Goal: Task Accomplishment & Management: Complete application form

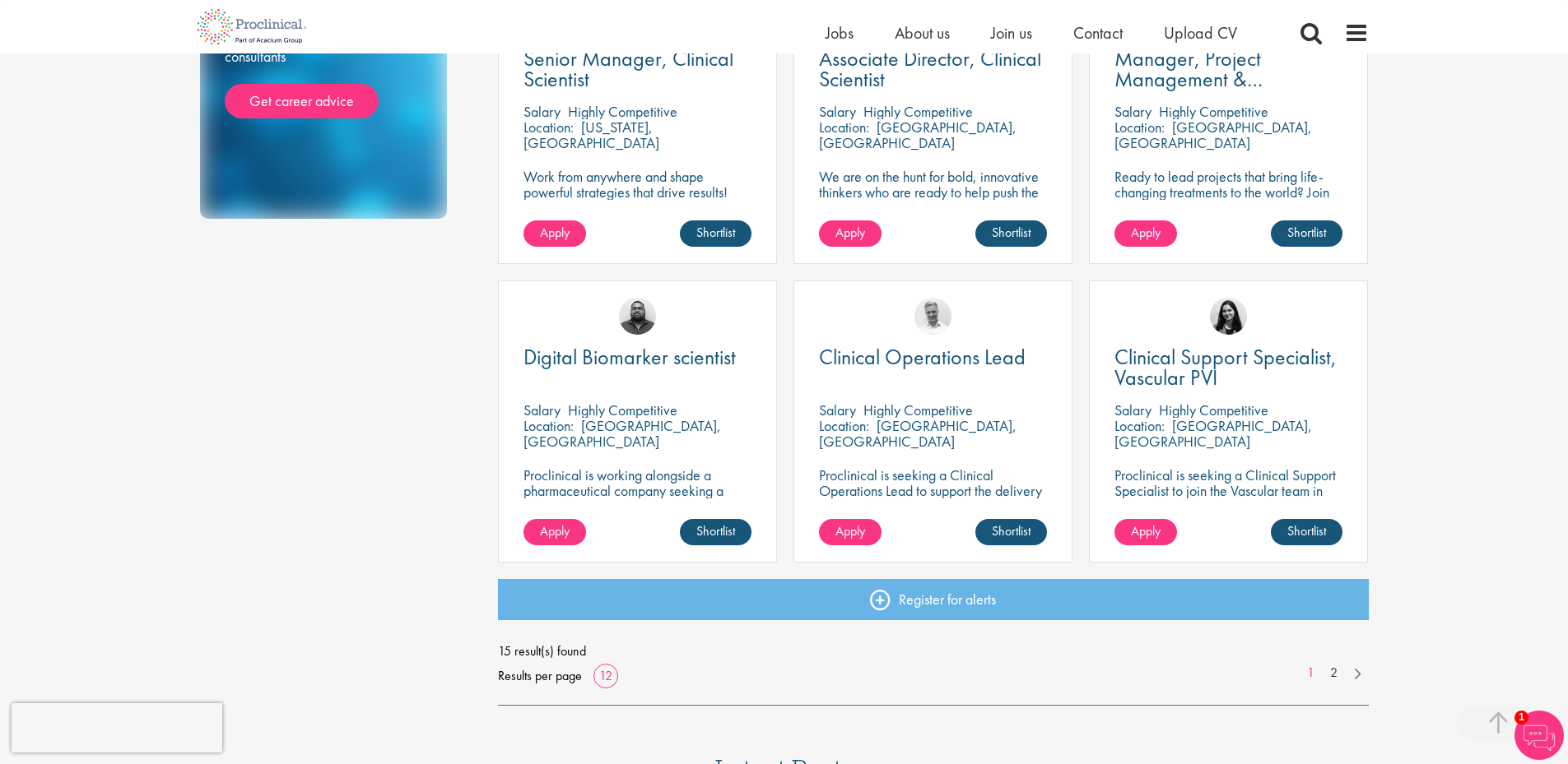
scroll to position [988, 0]
click at [1332, 678] on link "2" at bounding box center [1333, 672] width 24 height 19
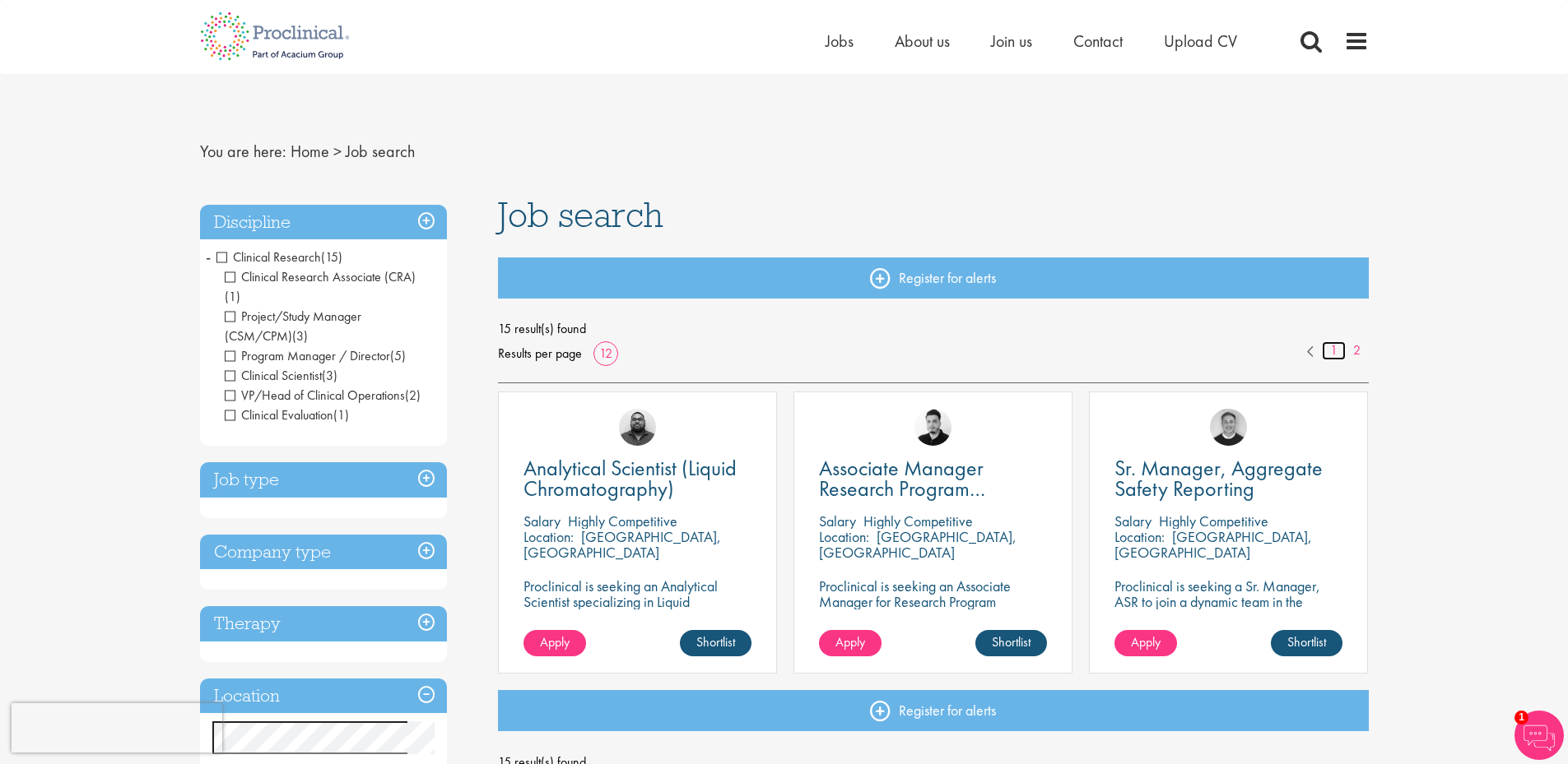
click at [1338, 352] on link "1" at bounding box center [1333, 351] width 24 height 19
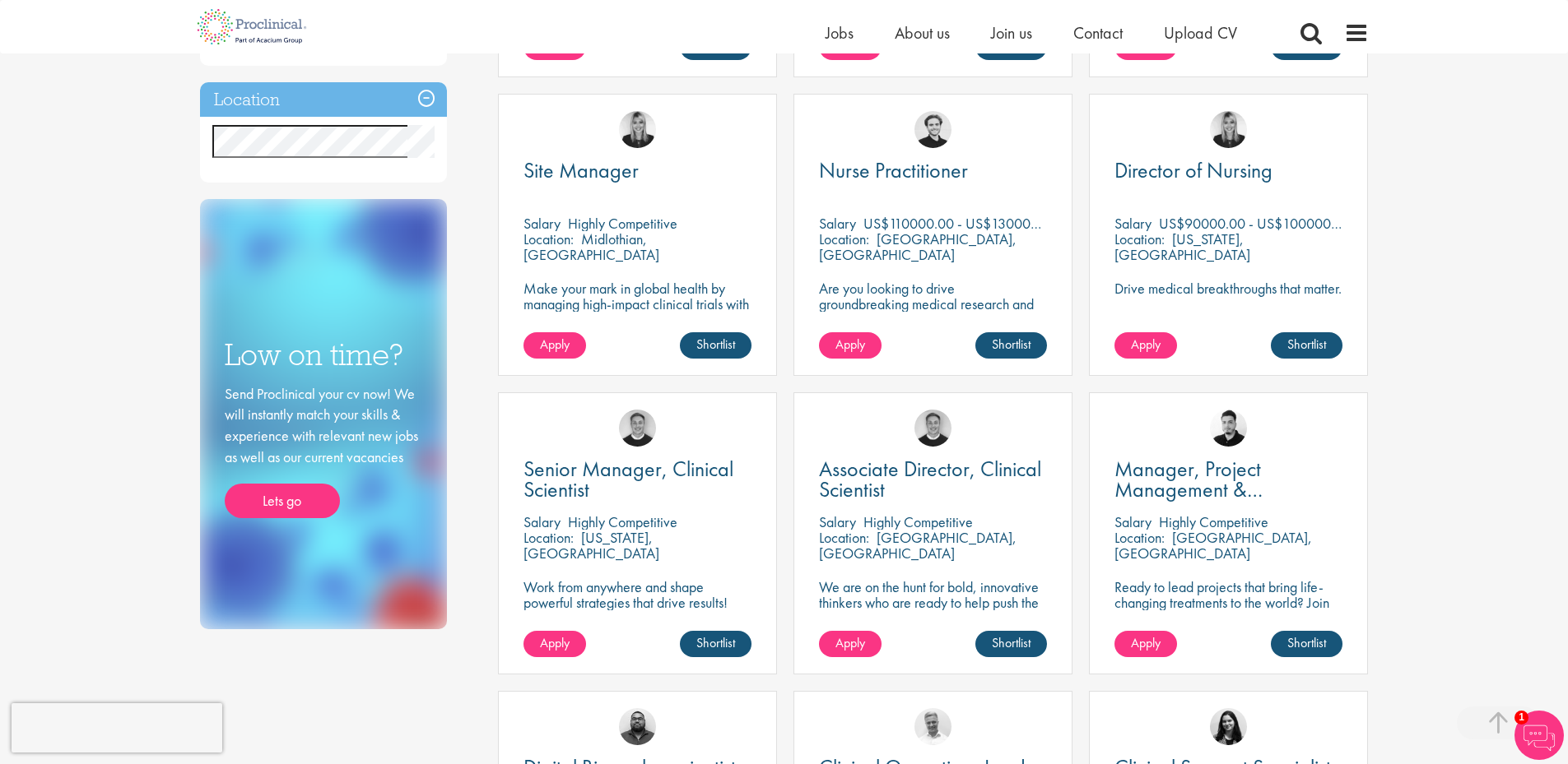
scroll to position [658, 0]
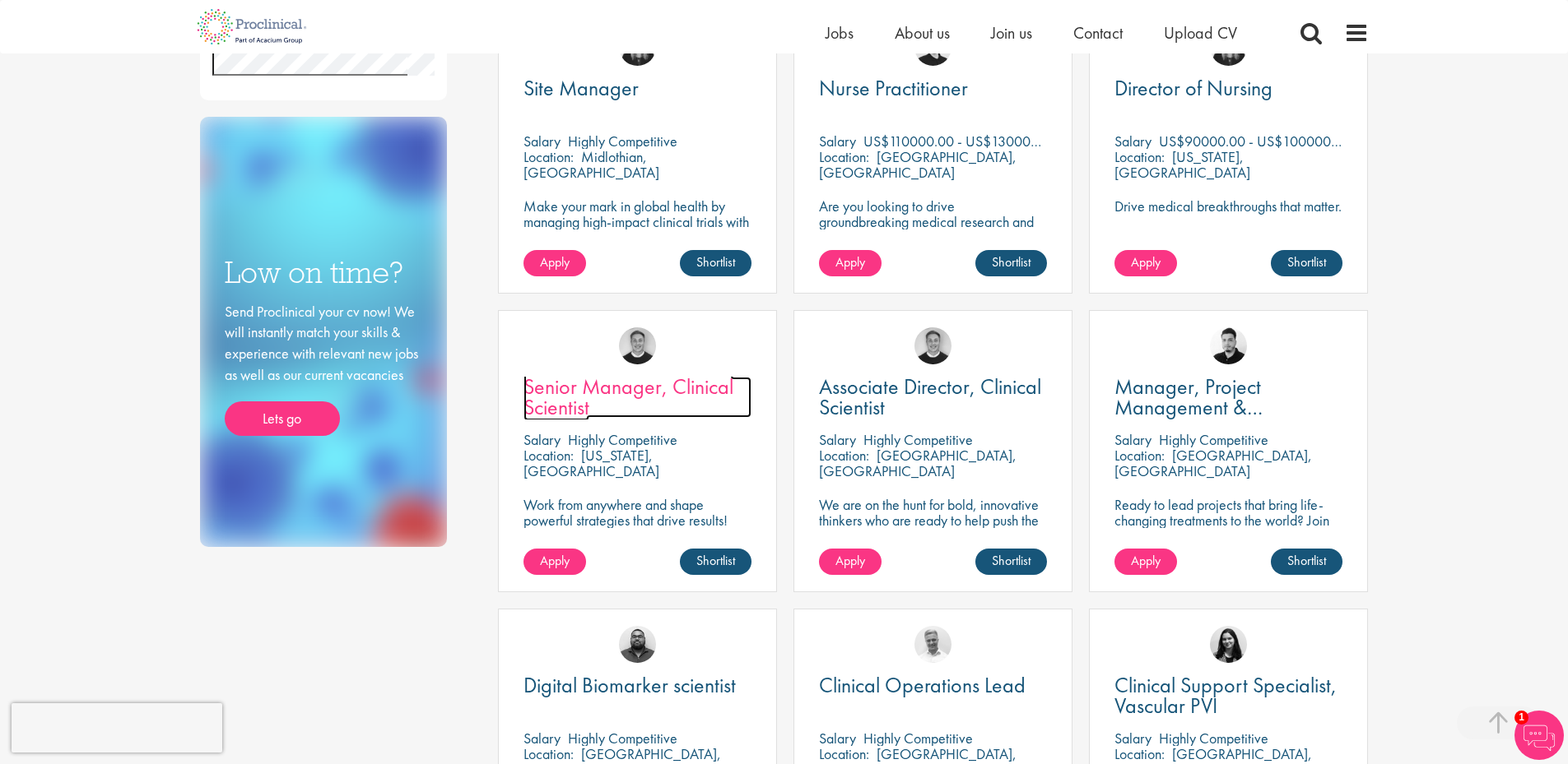
click at [638, 387] on span "Senior Manager, Clinical Scientist" at bounding box center [628, 397] width 209 height 49
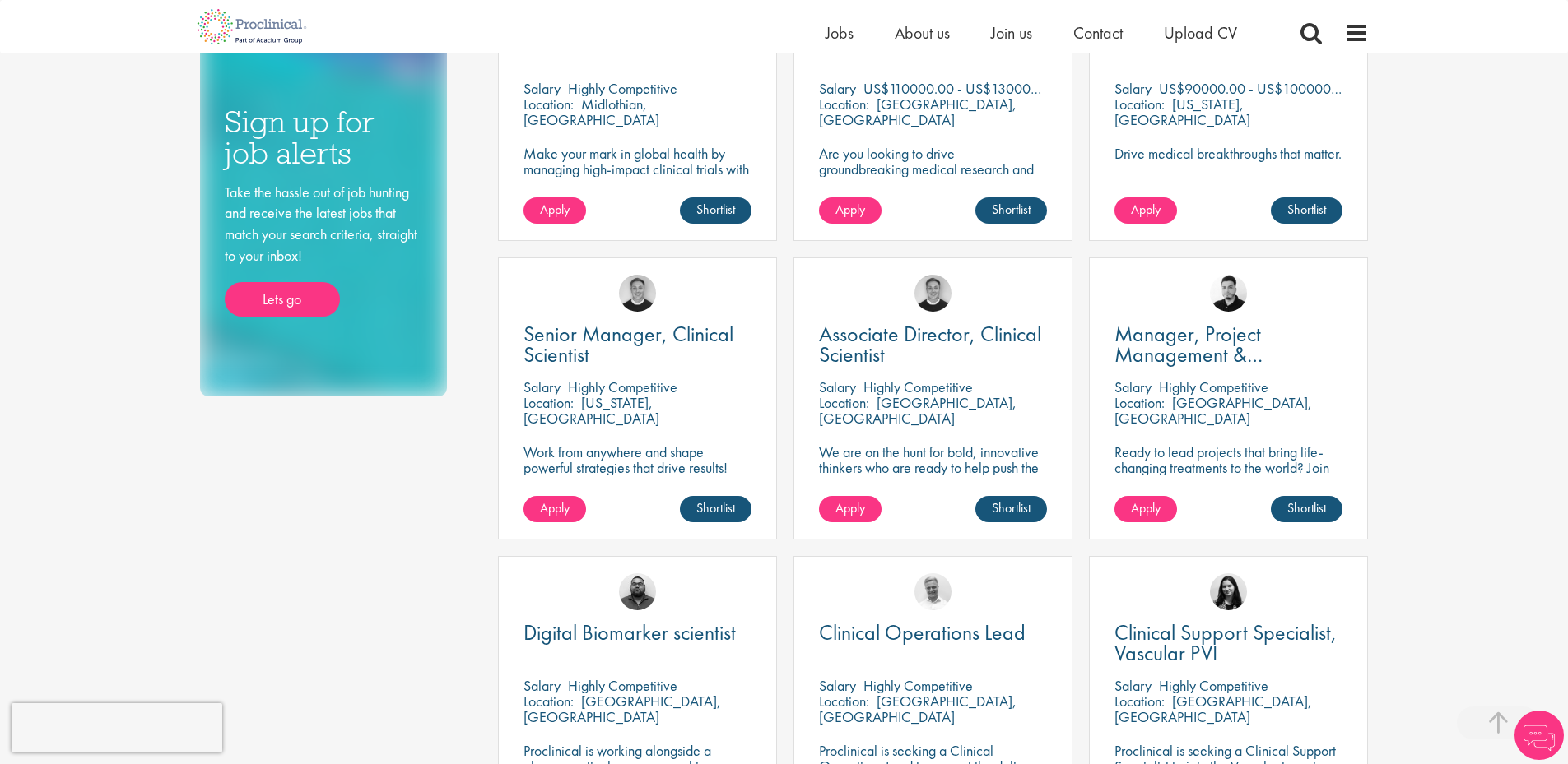
scroll to position [715, 0]
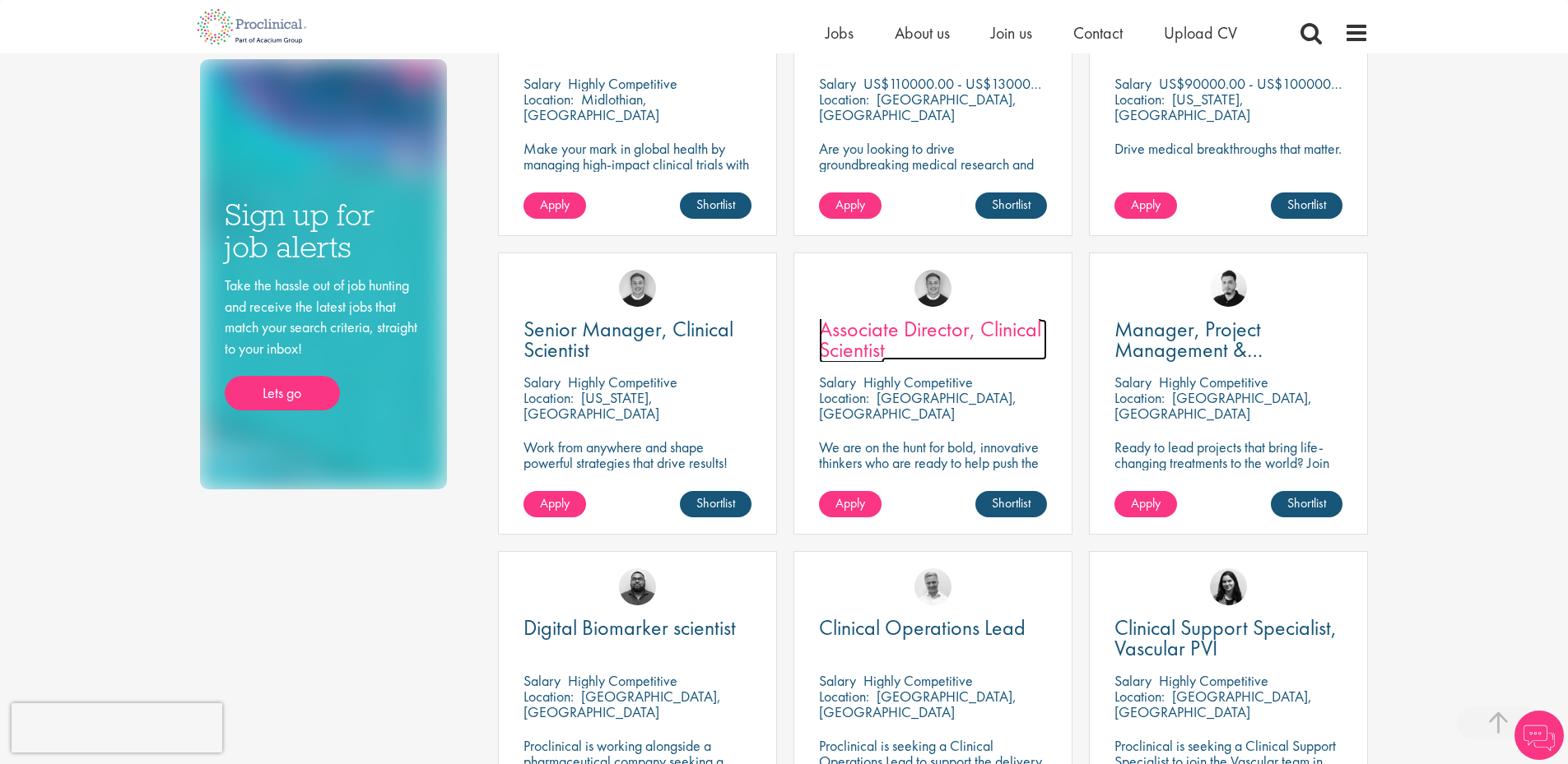
click at [846, 346] on span "Associate Director, Clinical Scientist" at bounding box center [930, 340] width 222 height 49
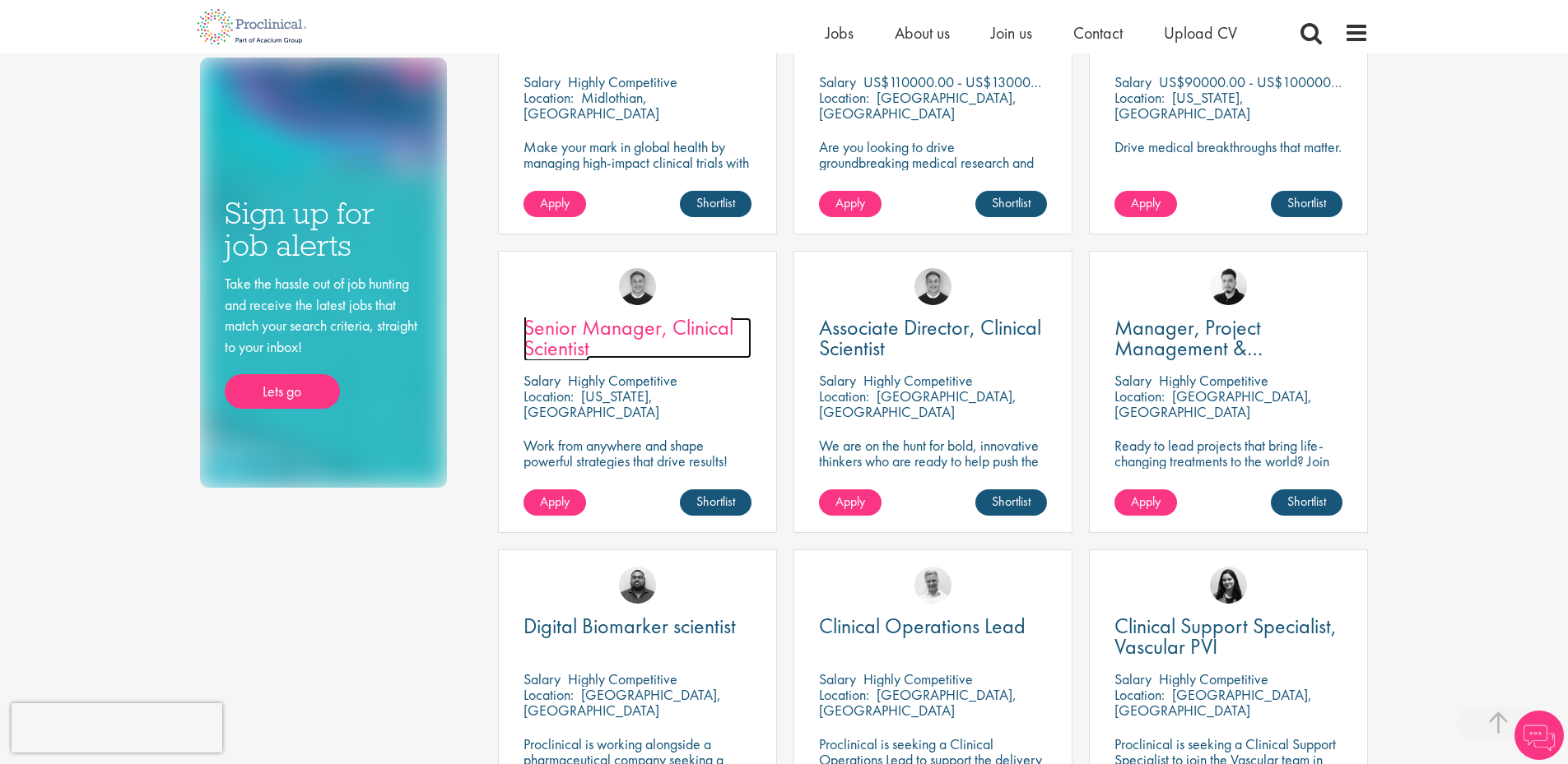
click at [657, 326] on span "Senior Manager, Clinical Scientist" at bounding box center [628, 338] width 209 height 49
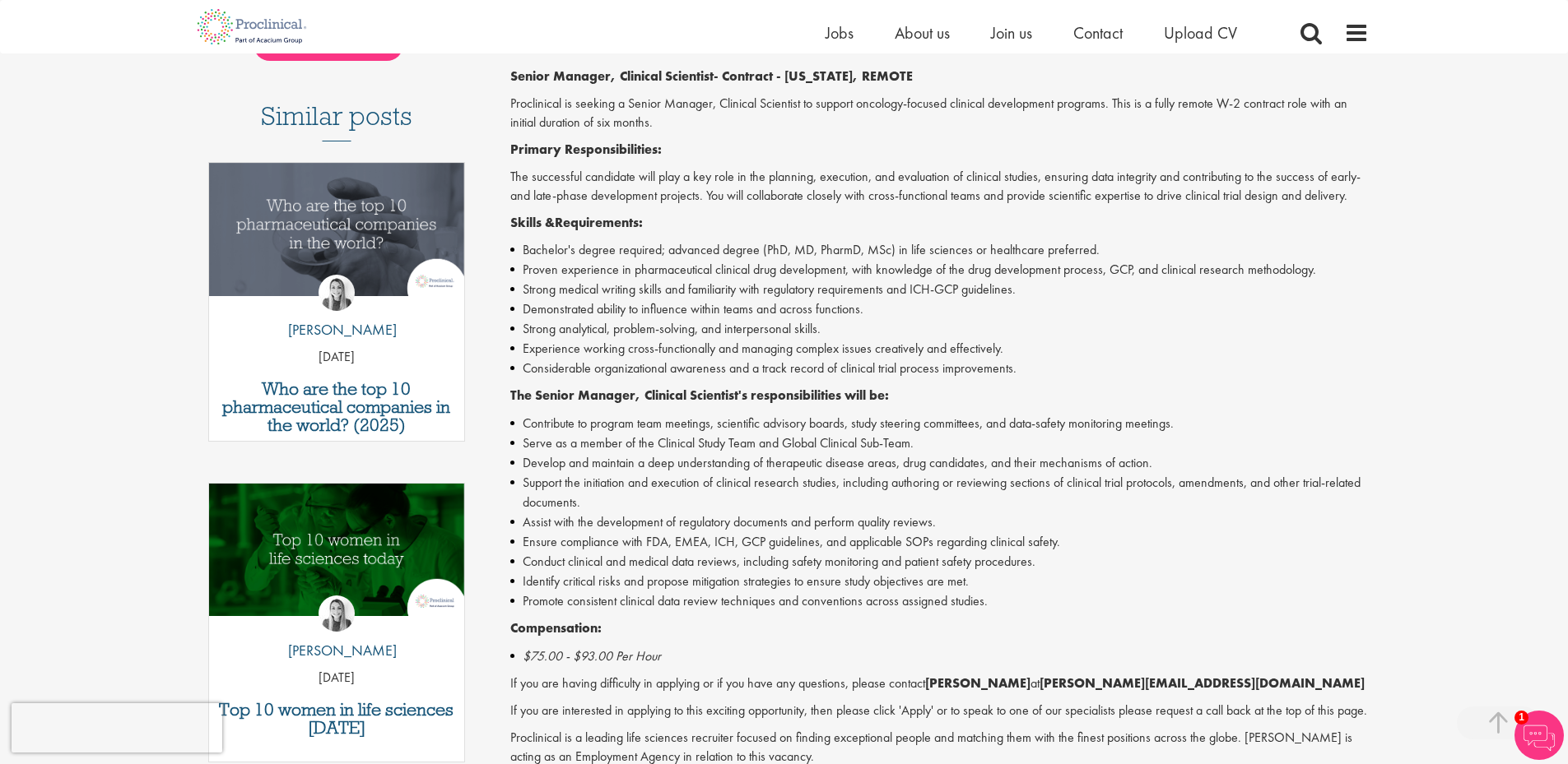
scroll to position [329, 0]
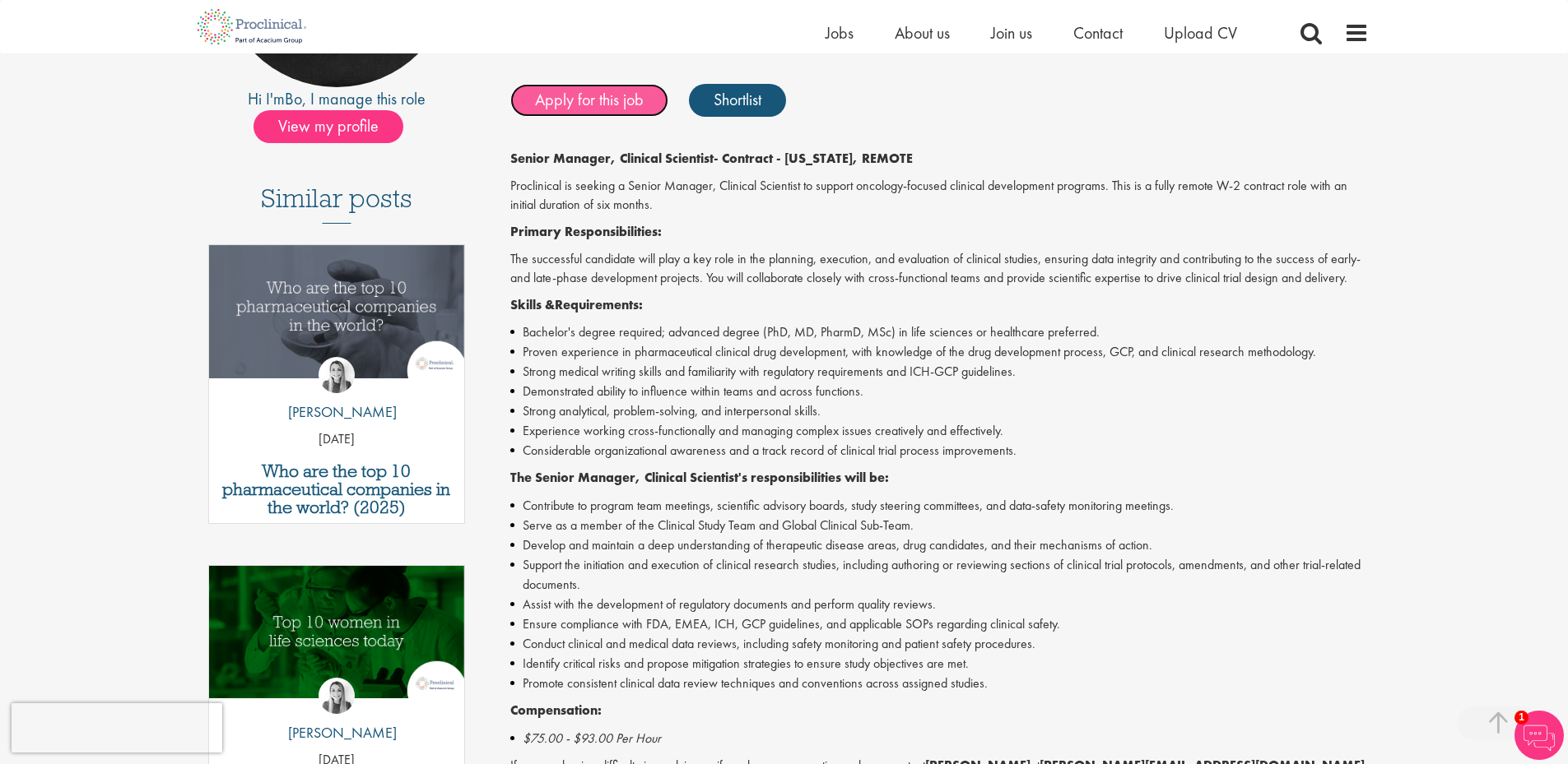
click at [615, 97] on link "Apply for this job" at bounding box center [590, 100] width 158 height 33
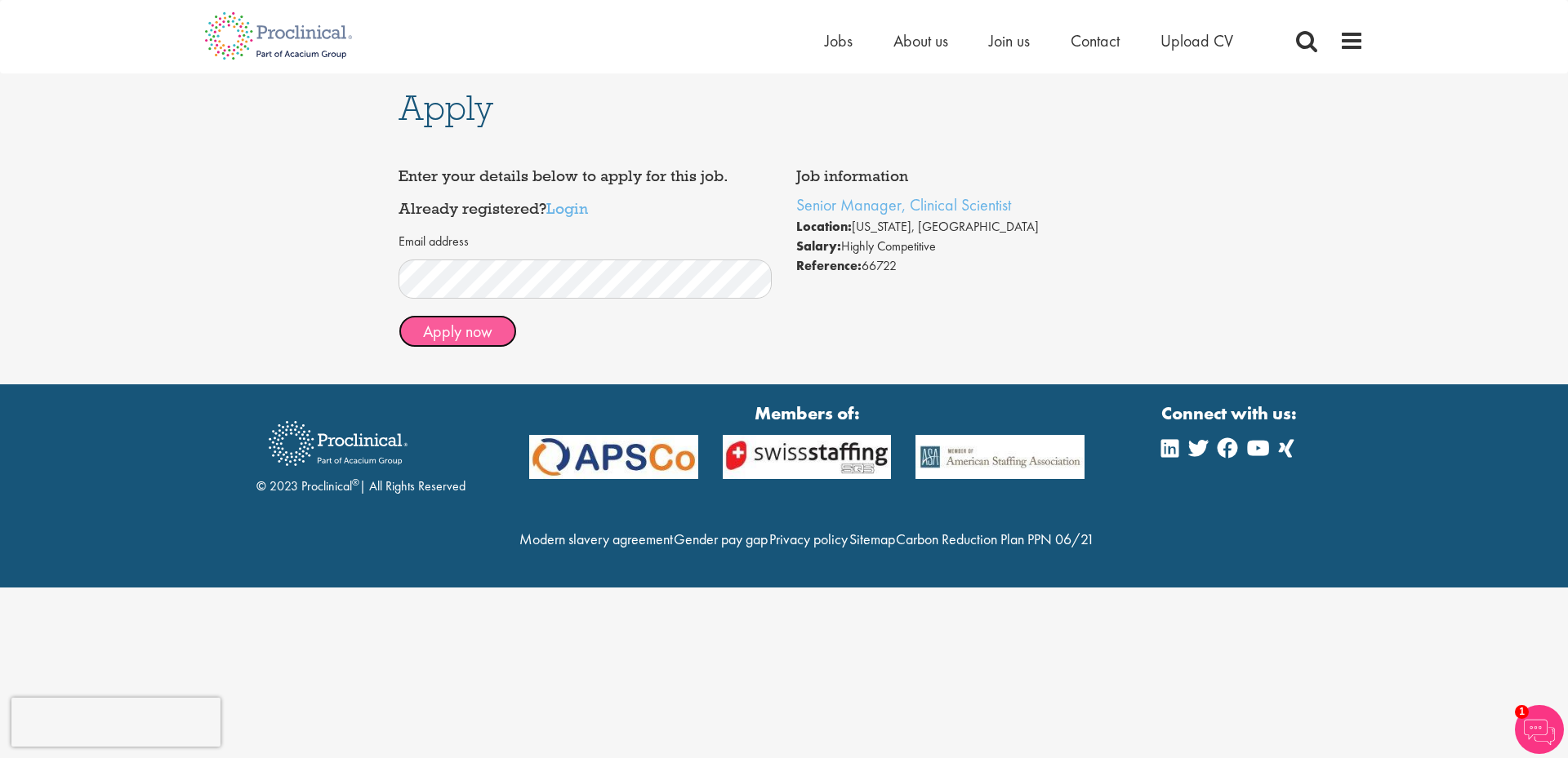
click at [458, 325] on button "Apply now" at bounding box center [458, 331] width 119 height 33
